Goal: Task Accomplishment & Management: Complete application form

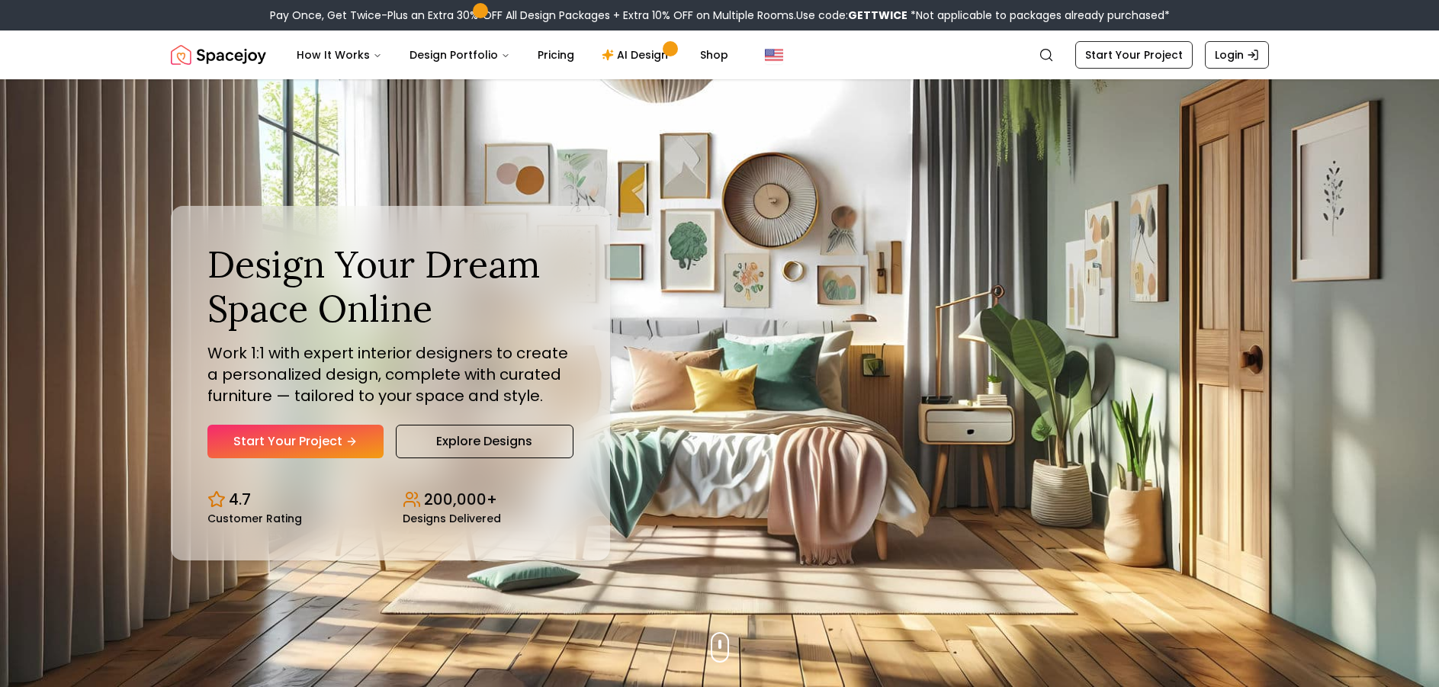
click at [316, 445] on link "Start Your Project" at bounding box center [295, 442] width 176 height 34
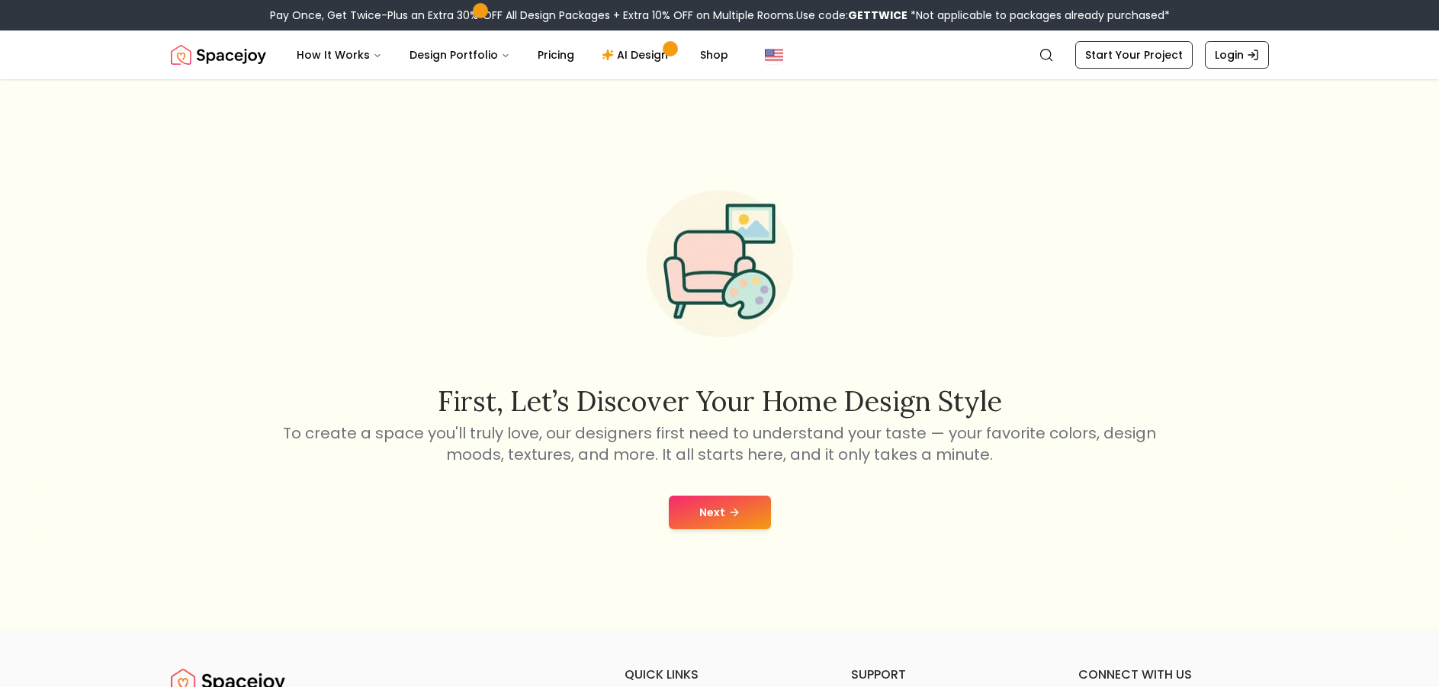
click at [710, 523] on button "Next" at bounding box center [720, 513] width 102 height 34
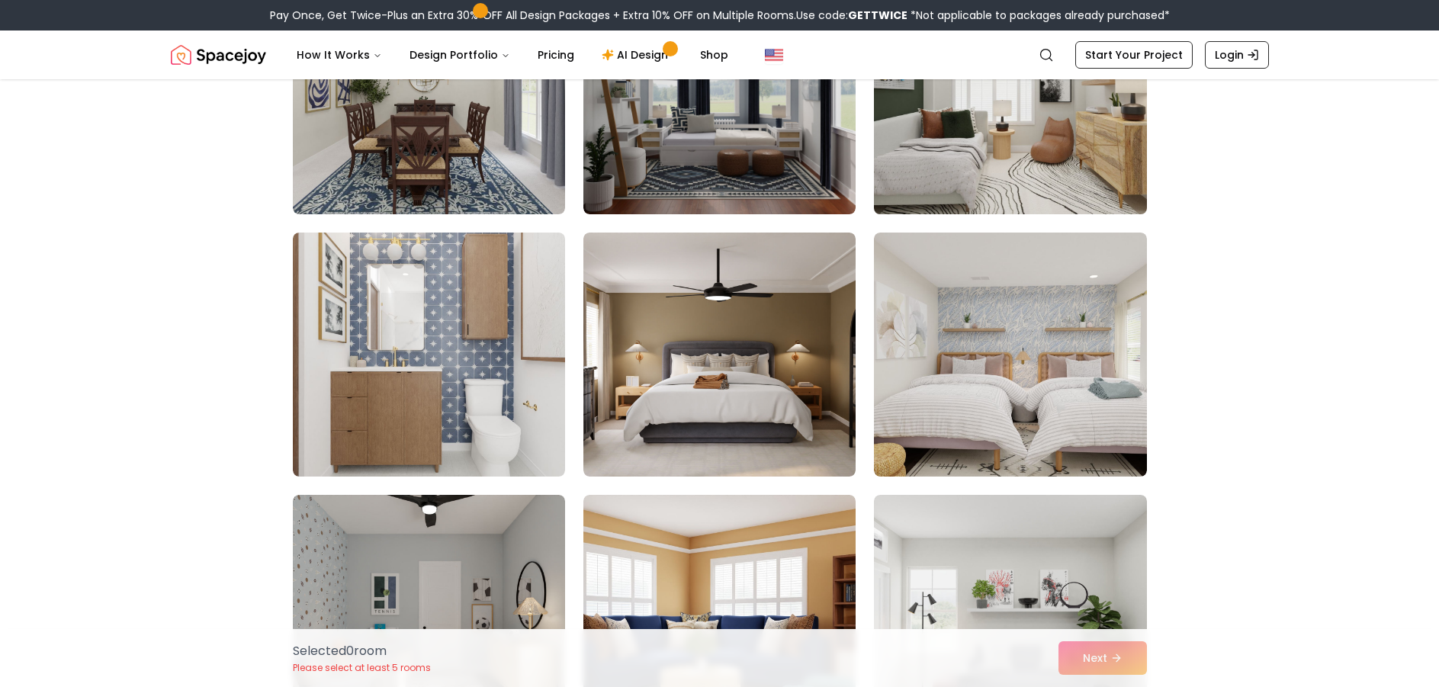
scroll to position [1831, 0]
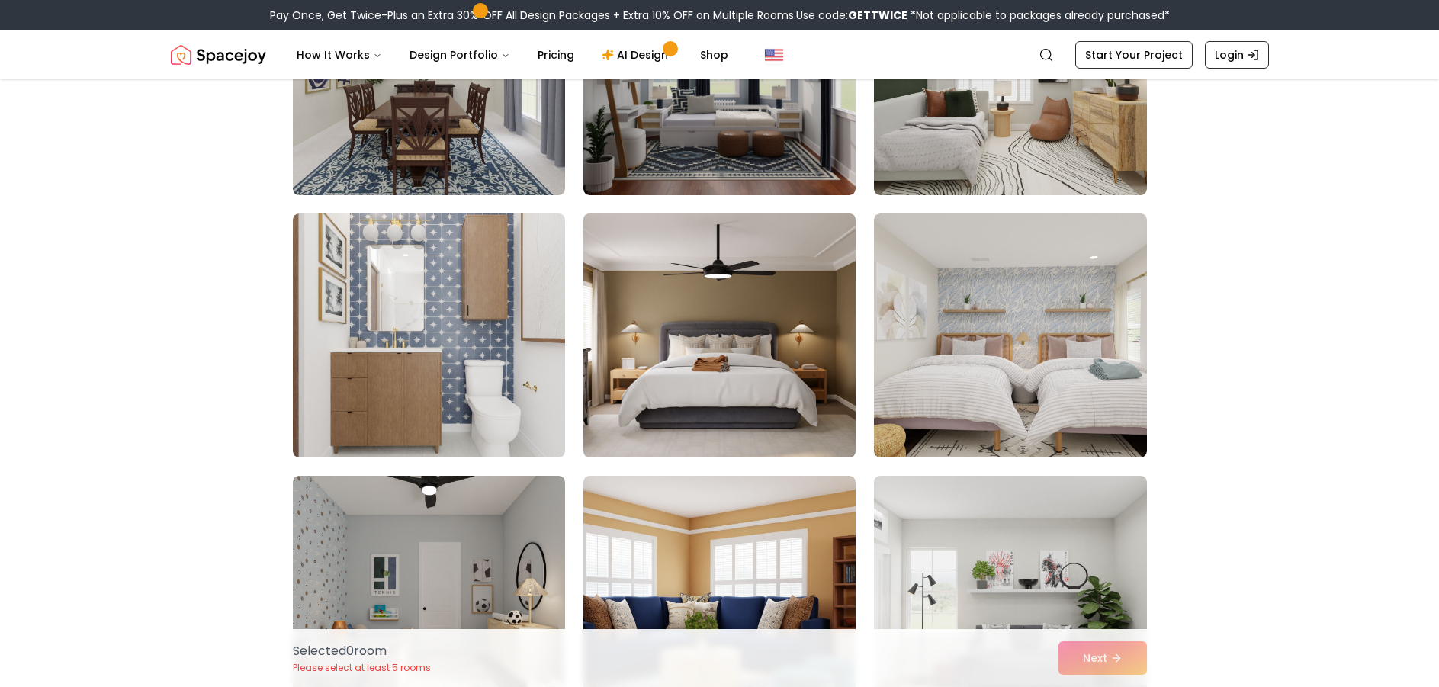
click at [735, 301] on img at bounding box center [720, 335] width 286 height 256
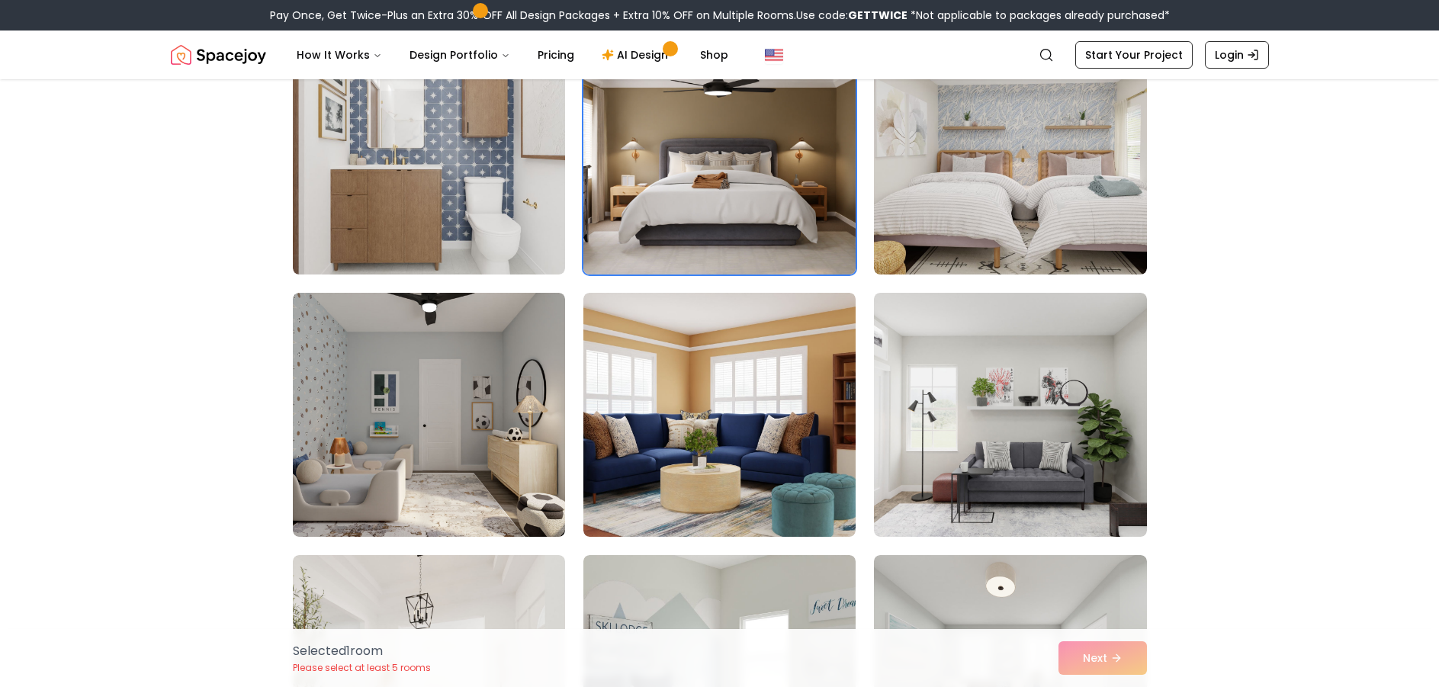
scroll to position [2136, 0]
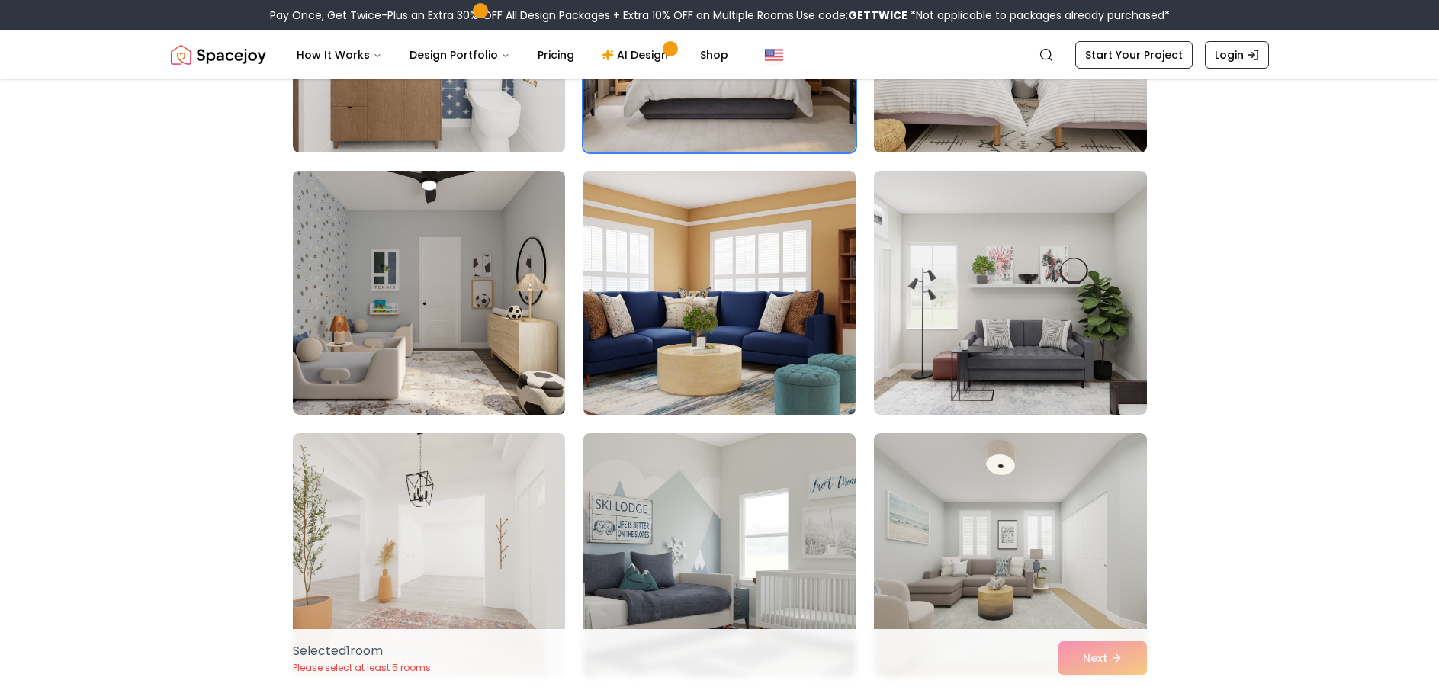
click at [831, 314] on img at bounding box center [720, 293] width 286 height 256
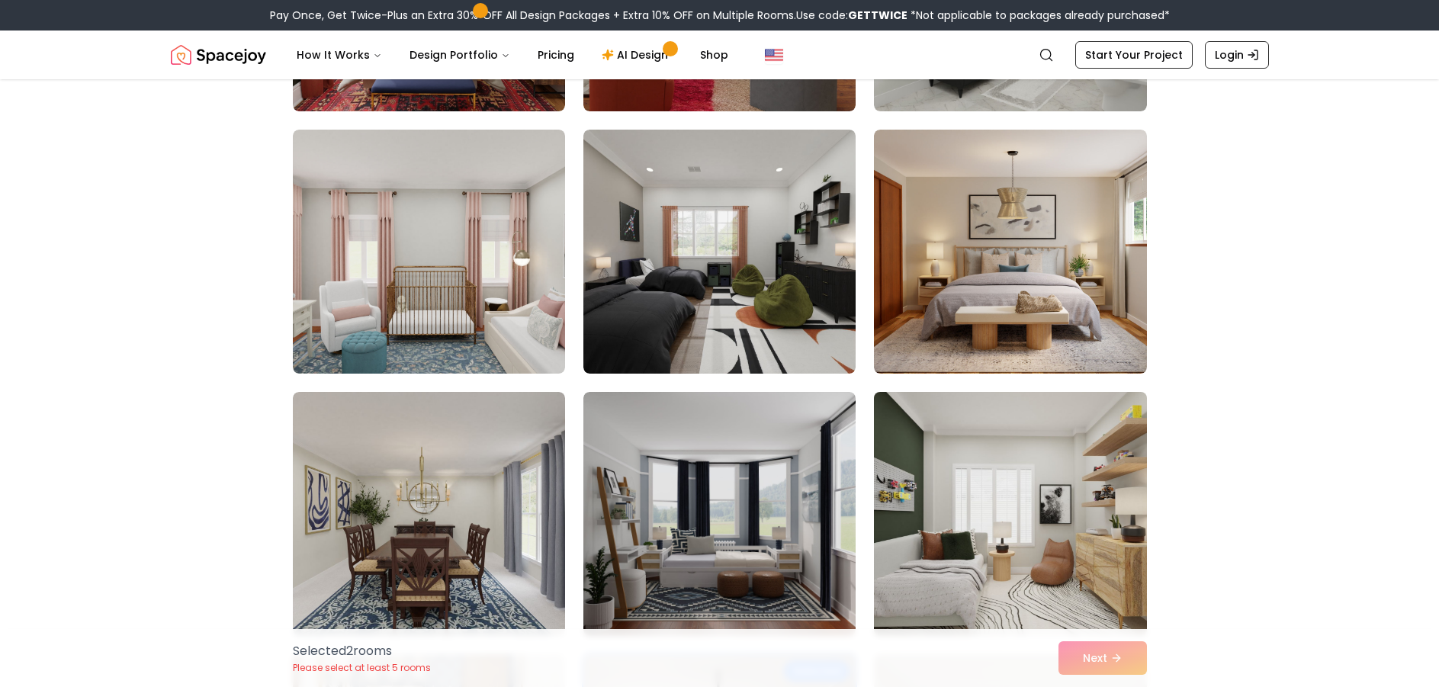
scroll to position [1373, 0]
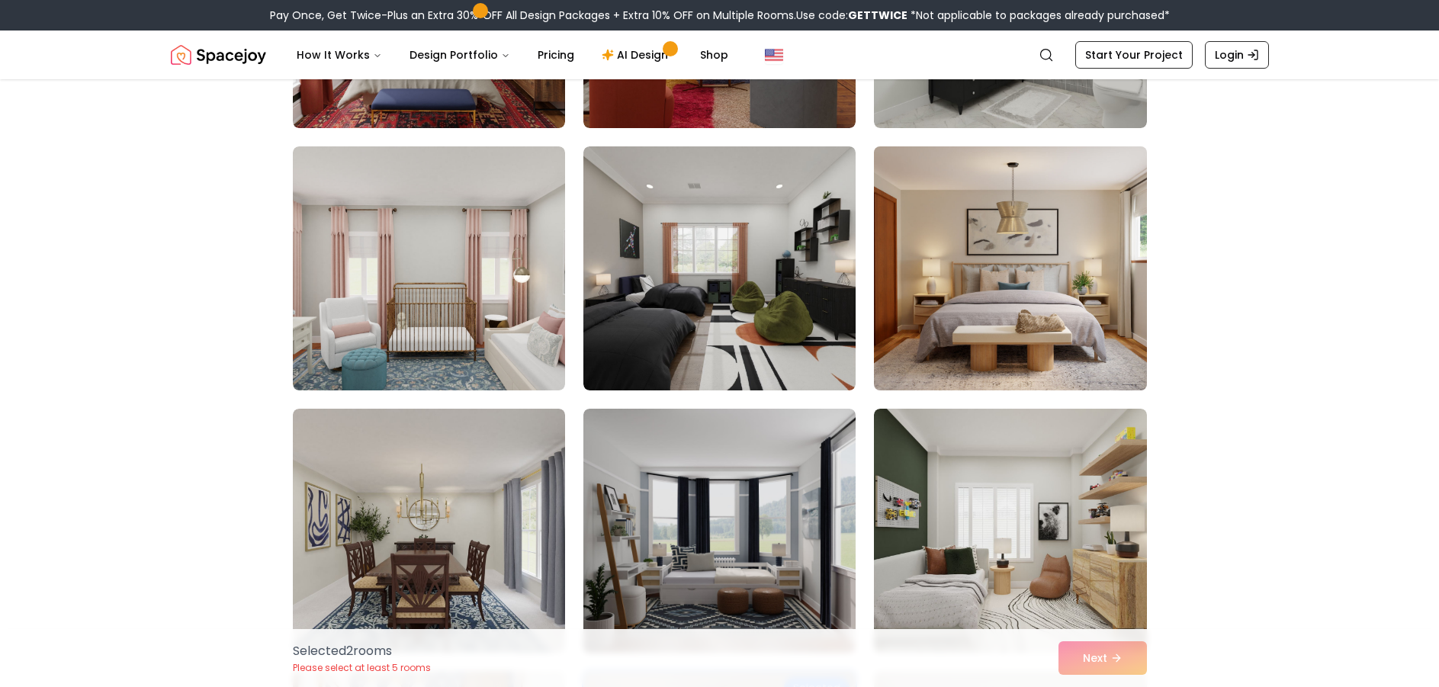
click at [1114, 286] on img at bounding box center [1010, 268] width 286 height 256
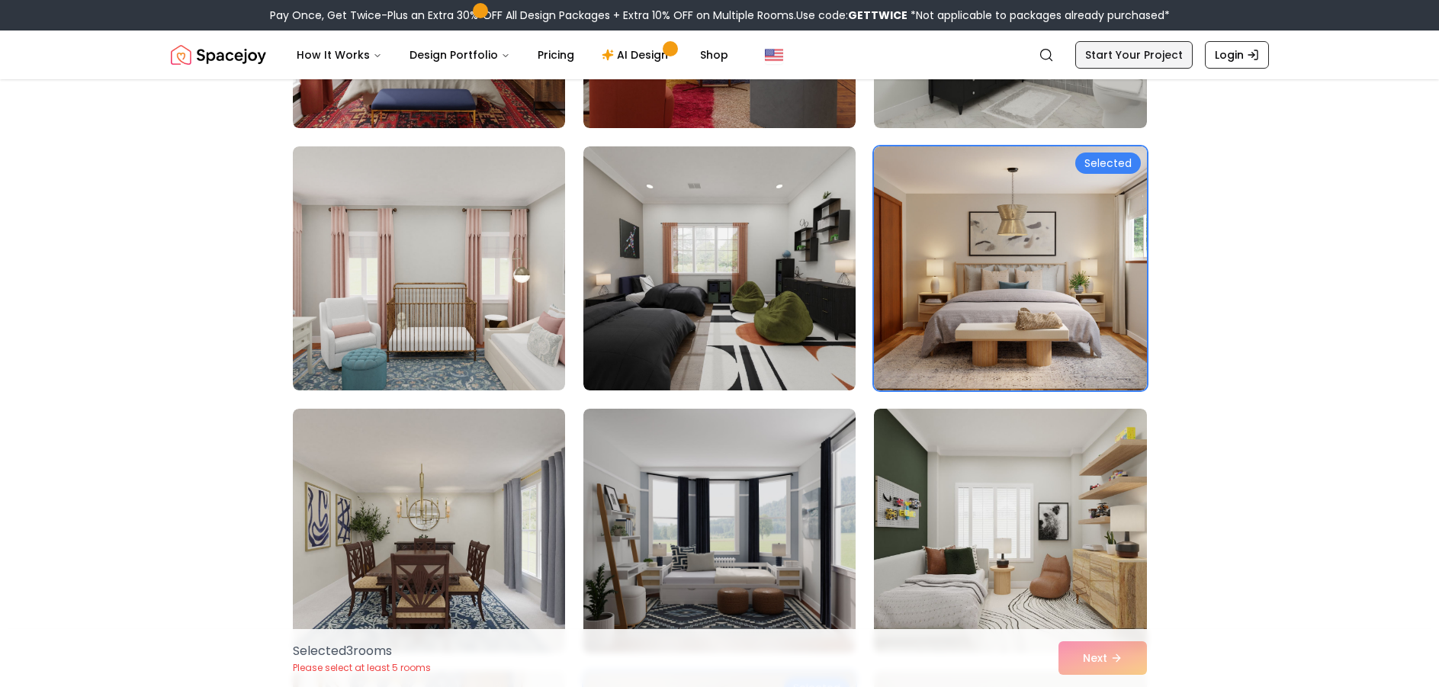
click at [1103, 55] on link "Start Your Project" at bounding box center [1134, 54] width 117 height 27
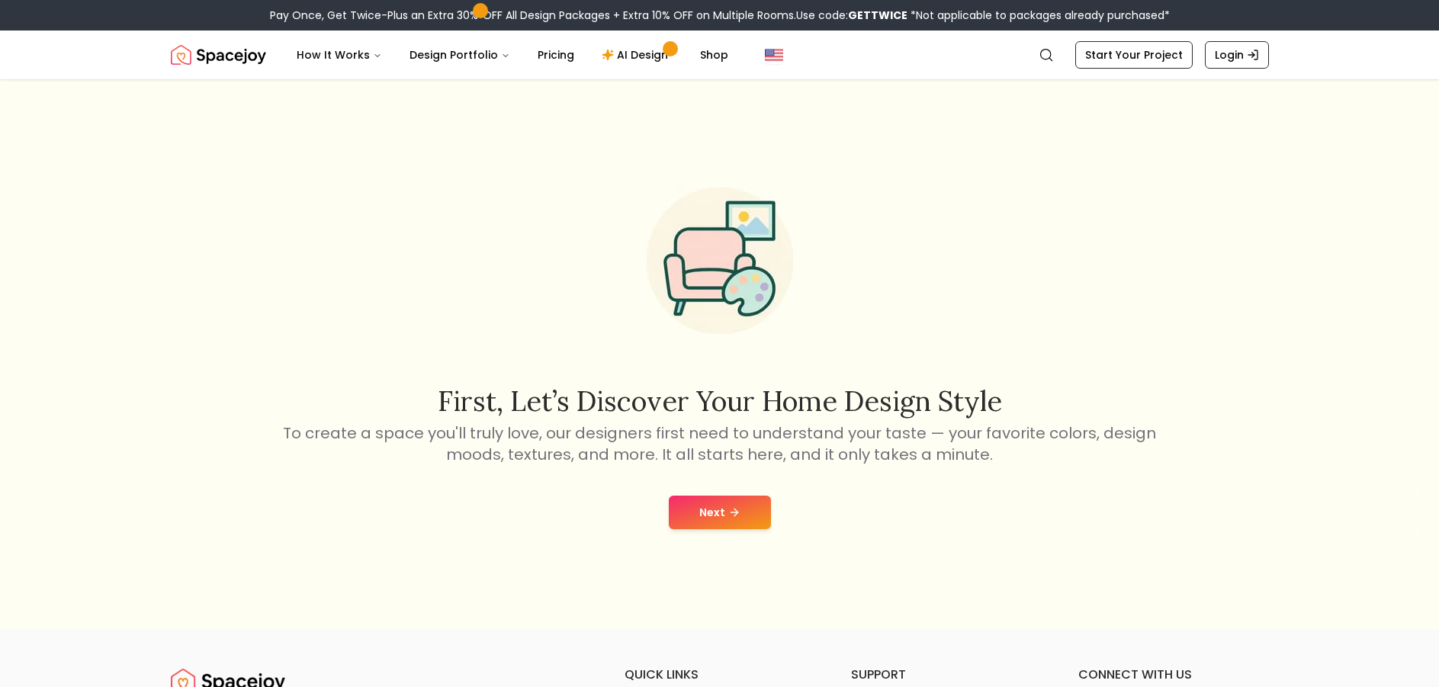
click at [719, 516] on button "Next" at bounding box center [720, 513] width 102 height 34
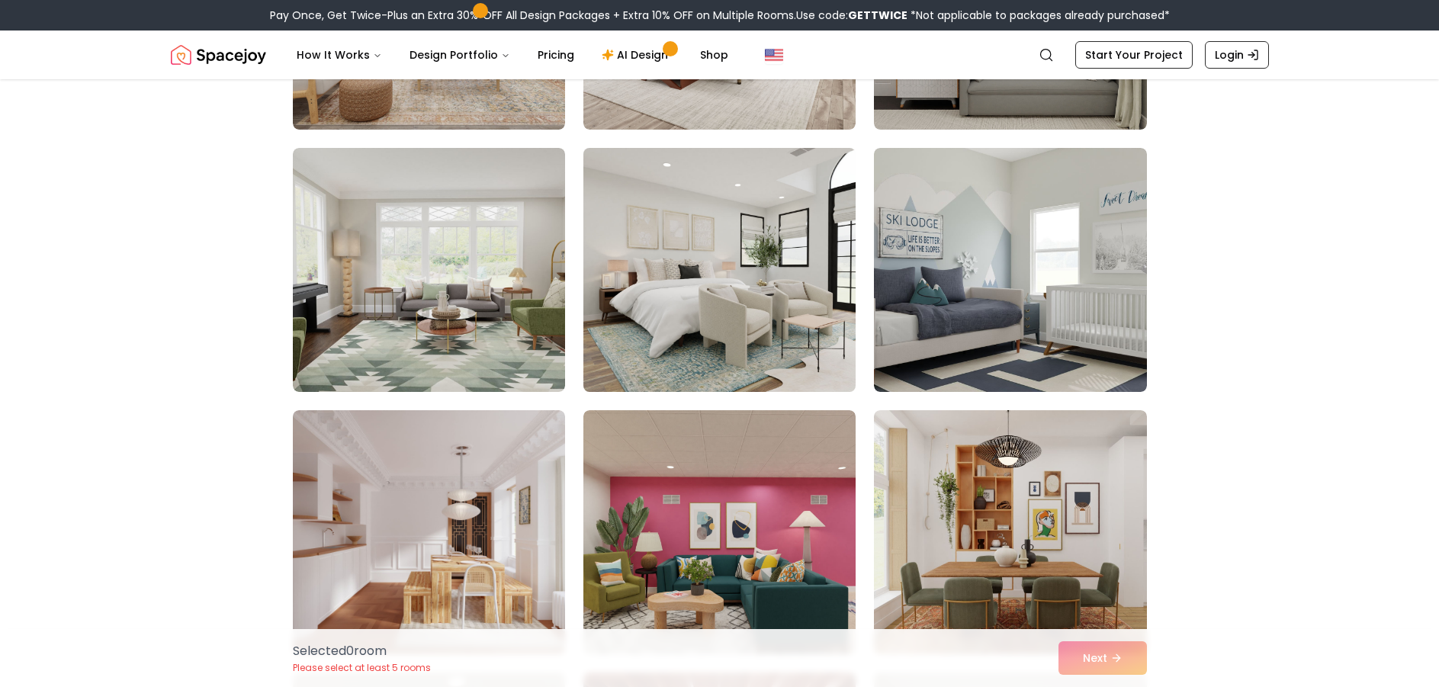
scroll to position [1373, 0]
